Goal: Check status: Check status

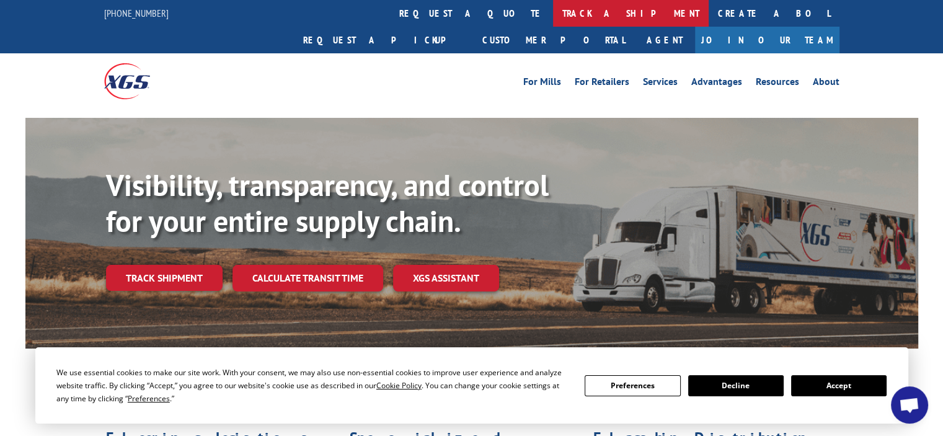
click at [553, 18] on link "track a shipment" at bounding box center [631, 13] width 156 height 27
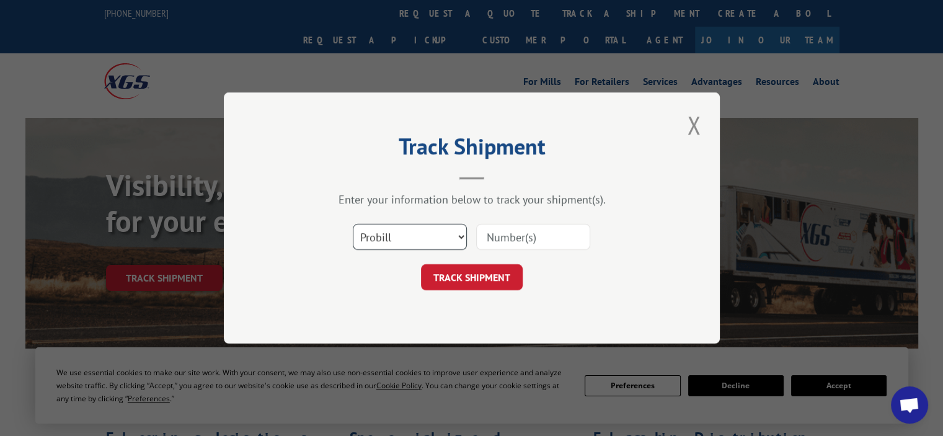
click at [456, 233] on select "Select category... Probill BOL PO" at bounding box center [410, 237] width 114 height 26
select select "po"
click at [353, 224] on select "Select category... Probill BOL PO" at bounding box center [410, 237] width 114 height 26
click at [500, 225] on input at bounding box center [533, 237] width 114 height 26
type input "2-1152403"
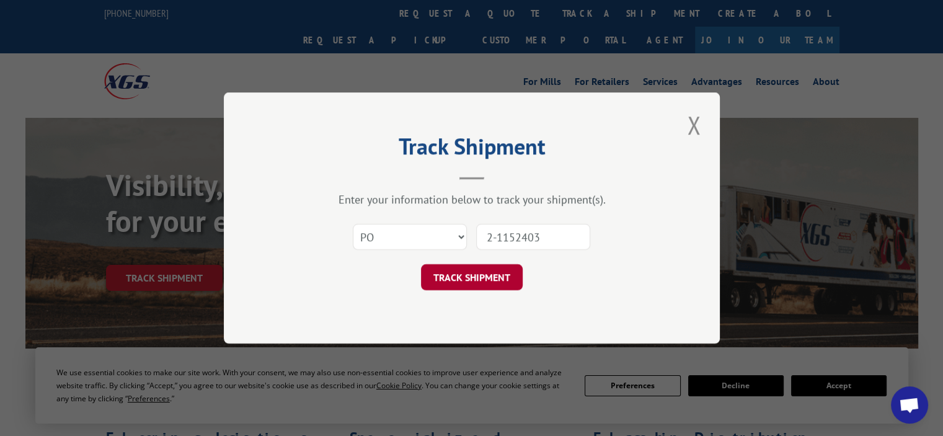
click at [487, 269] on button "TRACK SHIPMENT" at bounding box center [472, 277] width 102 height 26
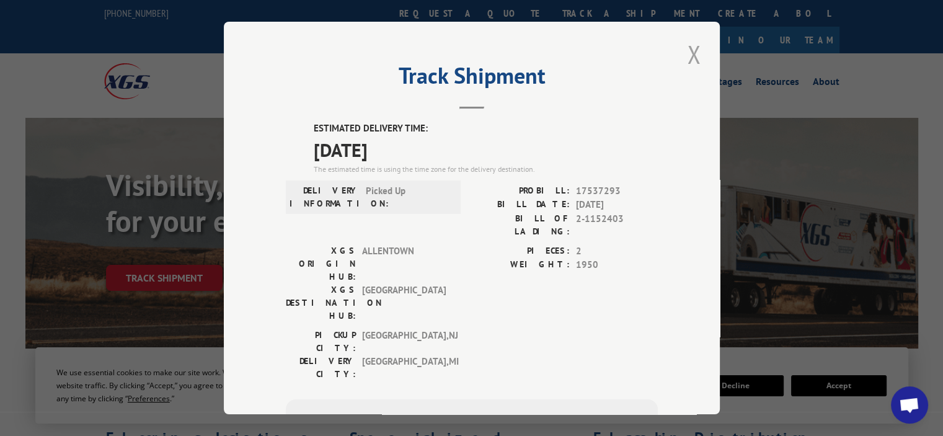
click at [697, 49] on button "Close modal" at bounding box center [693, 54] width 21 height 34
